Goal: Information Seeking & Learning: Learn about a topic

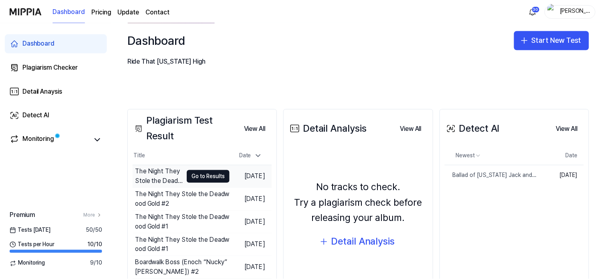
scroll to position [120, 0]
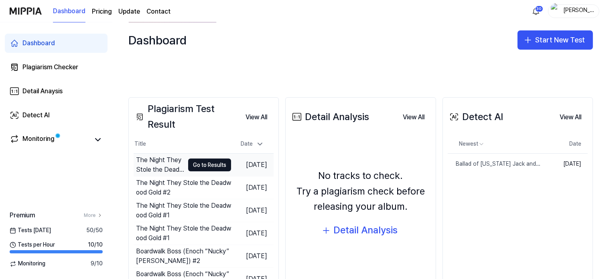
click at [160, 161] on div "The Night They Stole the Deadwood Gold #3" at bounding box center [160, 165] width 48 height 19
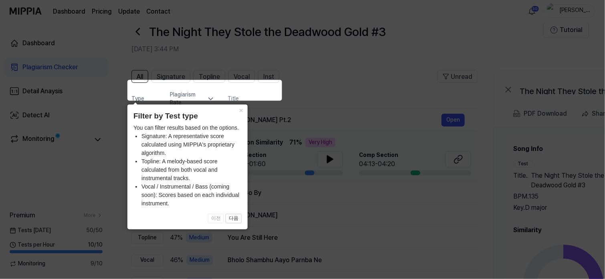
scroll to position [40, 0]
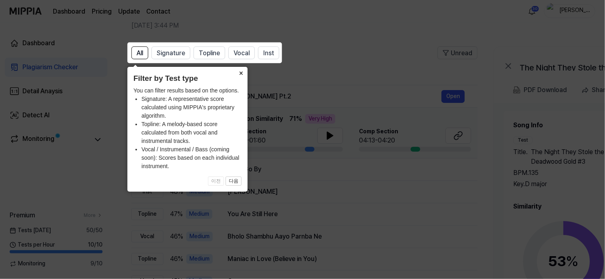
click at [241, 72] on button "×" at bounding box center [241, 72] width 13 height 11
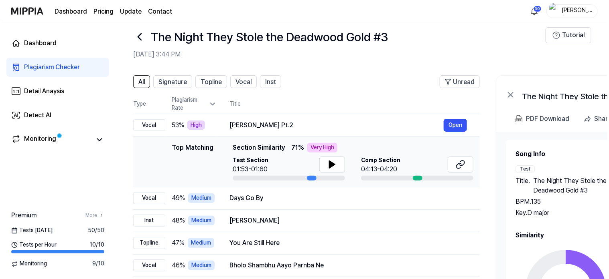
scroll to position [0, 0]
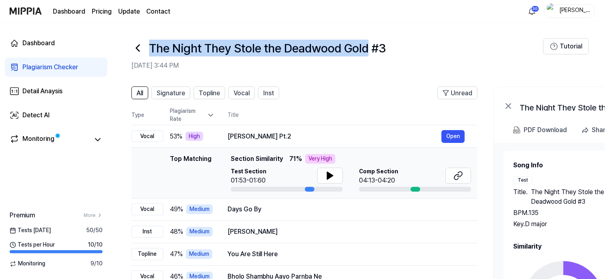
drag, startPoint x: 150, startPoint y: 45, endPoint x: 374, endPoint y: 41, distance: 223.7
click at [374, 41] on h1 "The Night They Stole the Deadwood Gold #3" at bounding box center [267, 48] width 237 height 17
copy h1 "The Night They Stole the Deadwood Gold"
click at [449, 134] on button "Open" at bounding box center [453, 136] width 23 height 13
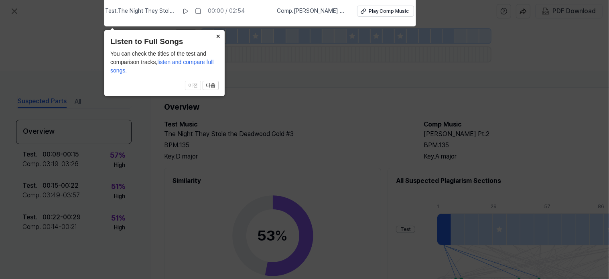
click at [219, 35] on button "×" at bounding box center [218, 35] width 13 height 11
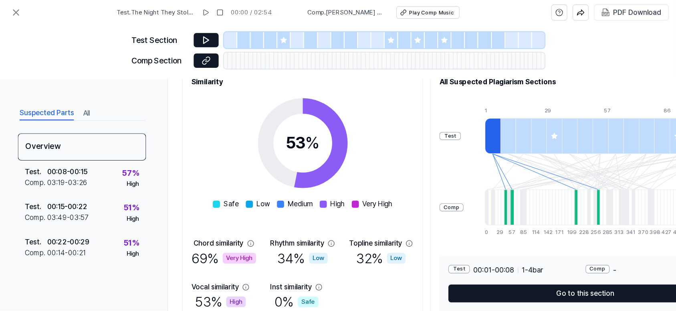
scroll to position [107, 0]
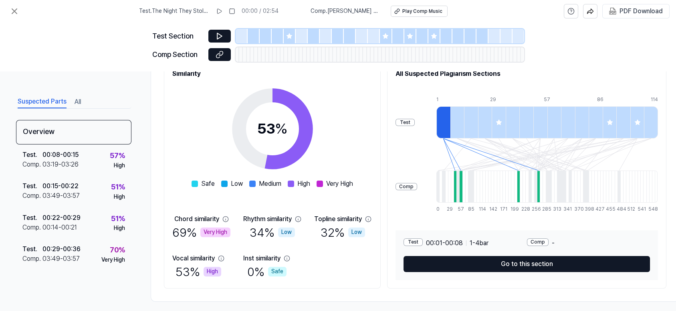
drag, startPoint x: 129, startPoint y: 0, endPoint x: 512, endPoint y: 289, distance: 480.7
click at [512, 279] on div "Overview Test Music The Night They Stole the Deadwood Gold #3 BPM. 135 Key. D m…" at bounding box center [415, 141] width 529 height 322
click at [77, 46] on div "Test Section Comp Section" at bounding box center [338, 46] width 676 height 49
click at [14, 10] on icon at bounding box center [15, 11] width 10 height 10
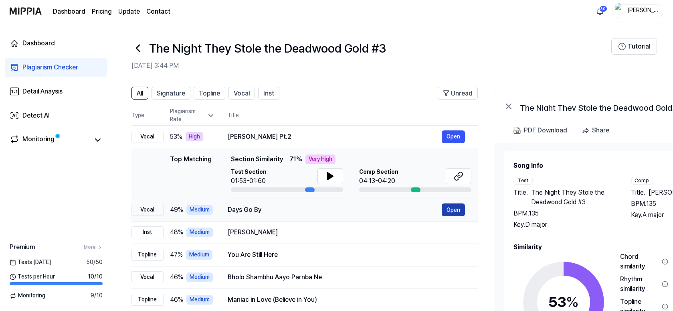
click at [455, 209] on button "Open" at bounding box center [453, 209] width 23 height 13
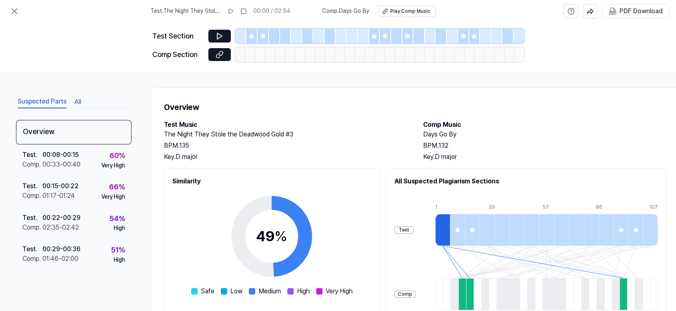
click at [49, 22] on div "Test . The Night They Stole the Deadwood Gold #3 00:00 / 02:54 Comp . Days Go B…" at bounding box center [338, 11] width 676 height 22
click at [16, 10] on icon at bounding box center [15, 11] width 10 height 10
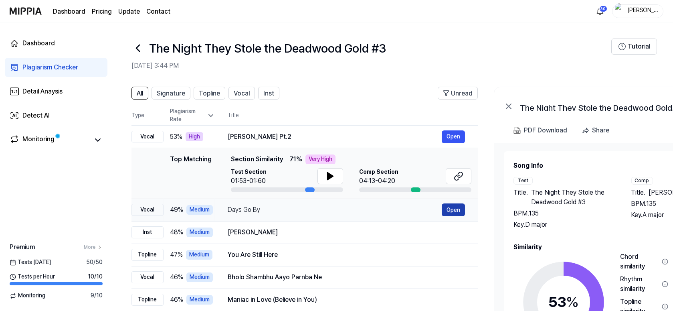
click at [446, 206] on button "Open" at bounding box center [453, 209] width 23 height 13
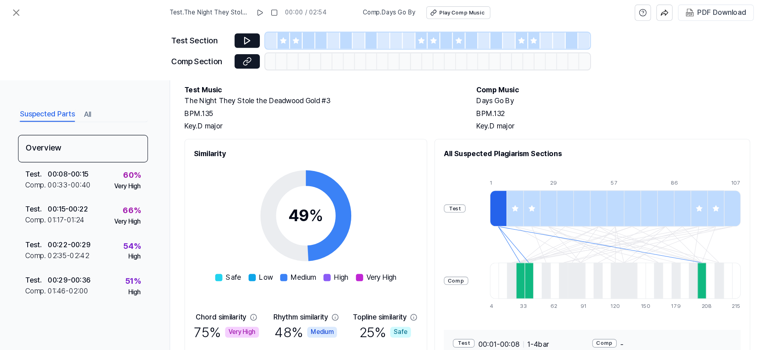
scroll to position [45, 0]
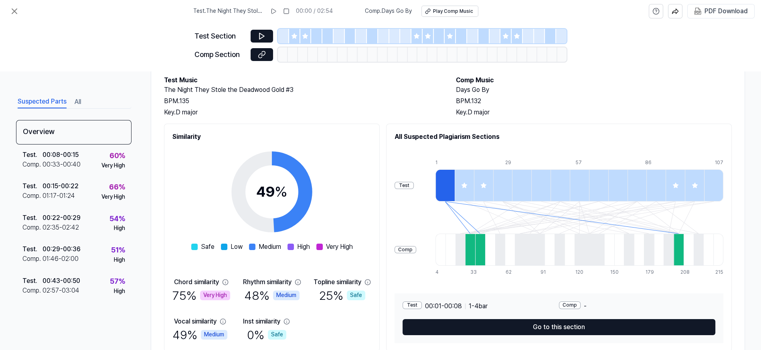
drag, startPoint x: 640, startPoint y: 0, endPoint x: 552, endPoint y: 68, distance: 110.6
click at [552, 68] on div "Test Section Comp Section" at bounding box center [380, 46] width 372 height 49
click at [8, 8] on button at bounding box center [14, 11] width 16 height 16
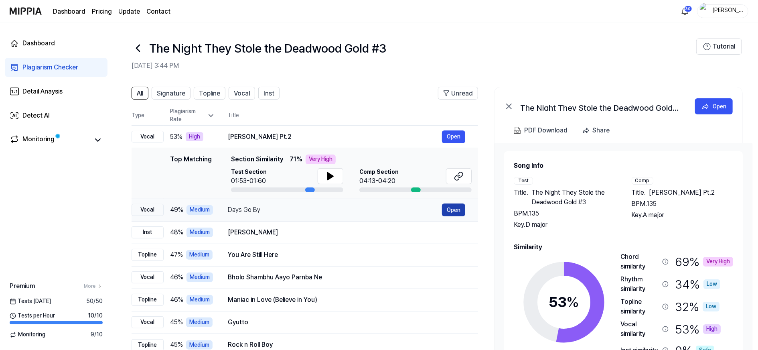
click at [453, 208] on button "Open" at bounding box center [453, 209] width 23 height 13
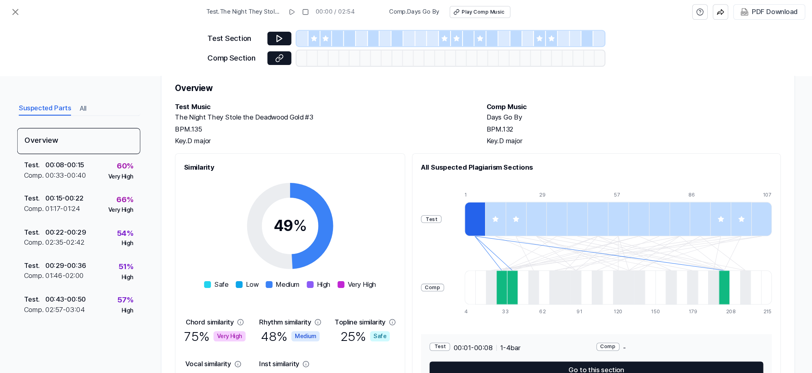
scroll to position [24, 0]
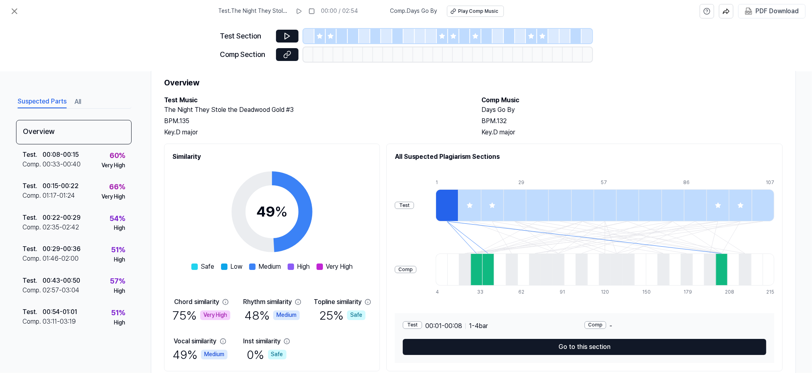
drag, startPoint x: 718, startPoint y: 0, endPoint x: 462, endPoint y: 99, distance: 274.3
click at [462, 99] on h2 "Test Music" at bounding box center [314, 100] width 301 height 10
drag, startPoint x: 679, startPoint y: 81, endPoint x: 682, endPoint y: 75, distance: 6.1
click at [608, 80] on h1 "Overview" at bounding box center [473, 82] width 618 height 13
